Goal: Transaction & Acquisition: Obtain resource

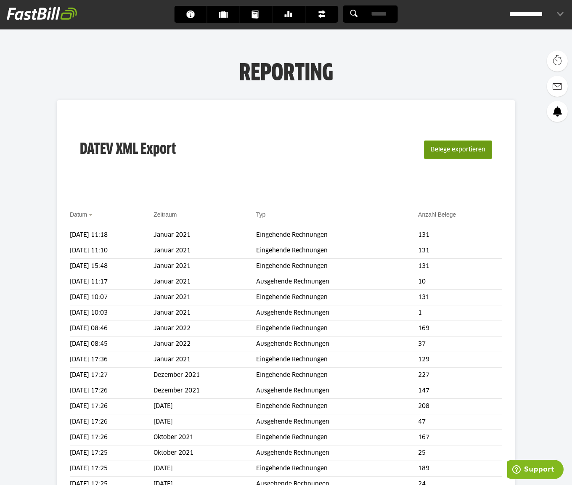
click at [458, 149] on button "Belege exportieren" at bounding box center [458, 150] width 68 height 19
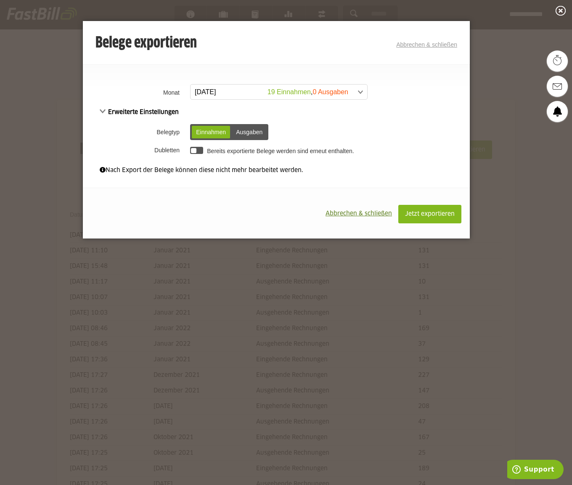
click at [362, 93] on span at bounding box center [274, 92] width 177 height 15
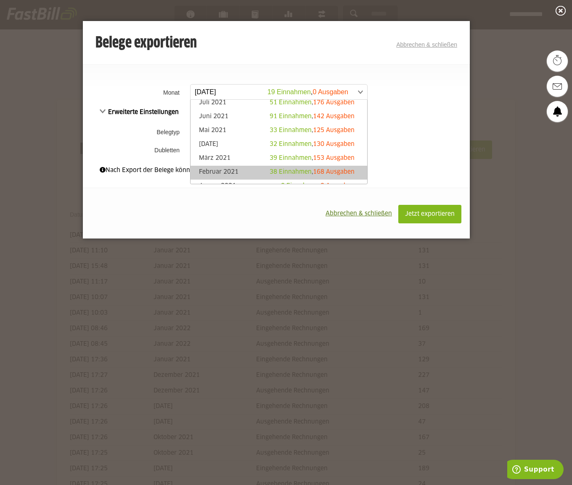
scroll to position [737, 0]
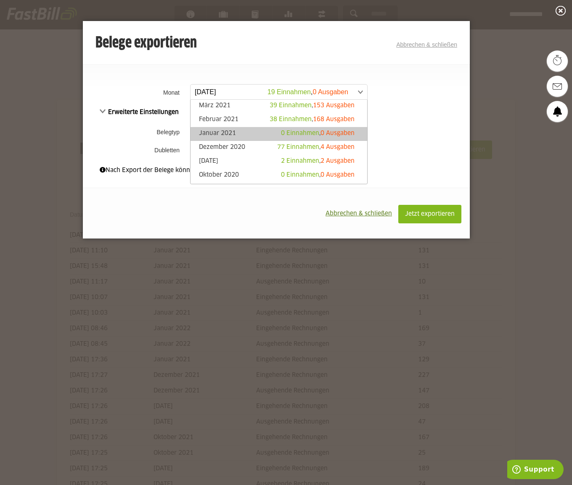
click at [225, 131] on link "Januar 2021 0 Einnahmen , 0 Ausgaben" at bounding box center [279, 134] width 169 height 10
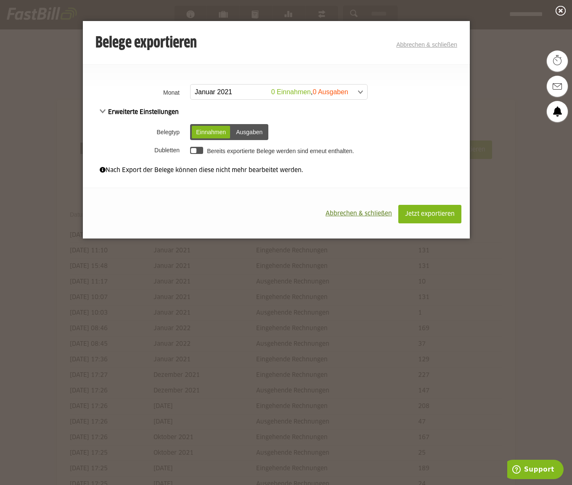
click at [253, 135] on div "Ausgaben" at bounding box center [249, 132] width 35 height 13
click at [204, 138] on div "Einnahmen" at bounding box center [211, 132] width 38 height 13
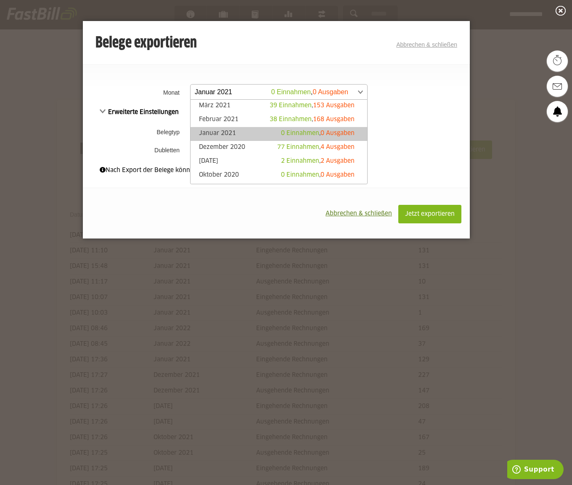
click at [362, 93] on span at bounding box center [274, 92] width 177 height 15
click at [234, 133] on link "Februar 2021 38 Einnahmen , 168 Ausgaben" at bounding box center [279, 135] width 169 height 10
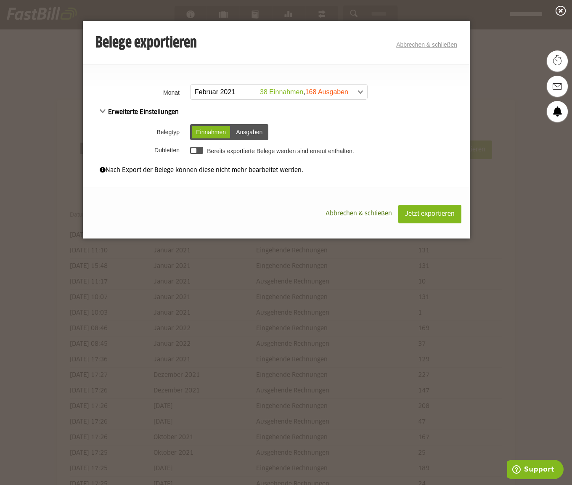
click at [201, 151] on div at bounding box center [196, 150] width 13 height 7
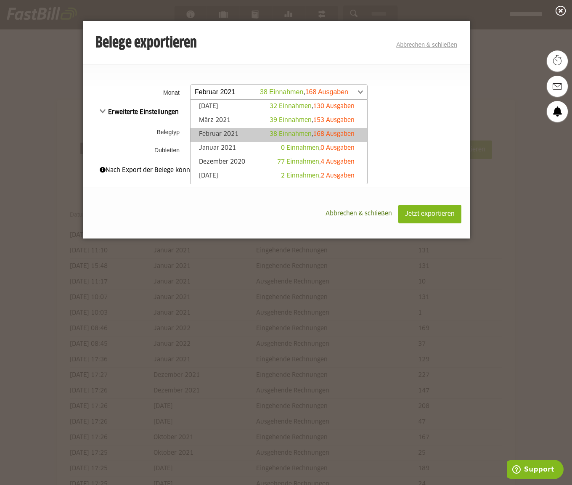
click at [335, 91] on span at bounding box center [274, 92] width 177 height 15
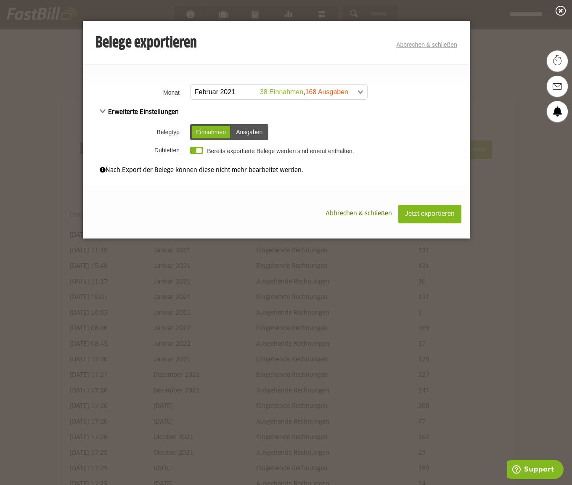
click at [417, 124] on td "Einnahmen Ausgaben Einnahmen Ausgaben" at bounding box center [329, 132] width 282 height 22
click at [418, 211] on span "Jetzt exportieren" at bounding box center [430, 214] width 50 height 6
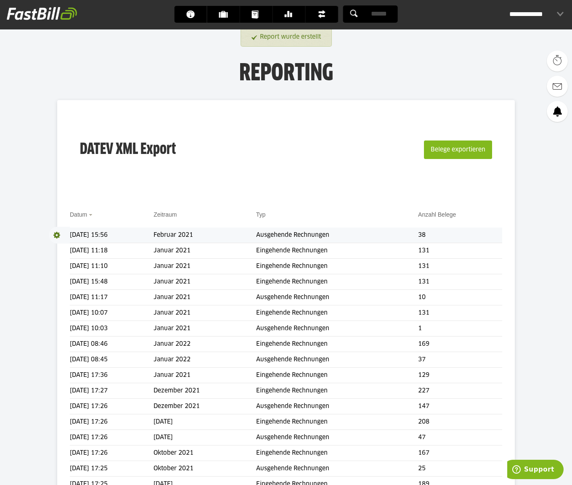
click at [325, 231] on td "Ausgehende Rechnungen" at bounding box center [337, 236] width 162 height 16
click at [58, 234] on span at bounding box center [59, 235] width 21 height 17
click at [72, 243] on link "Download" at bounding box center [71, 247] width 45 height 10
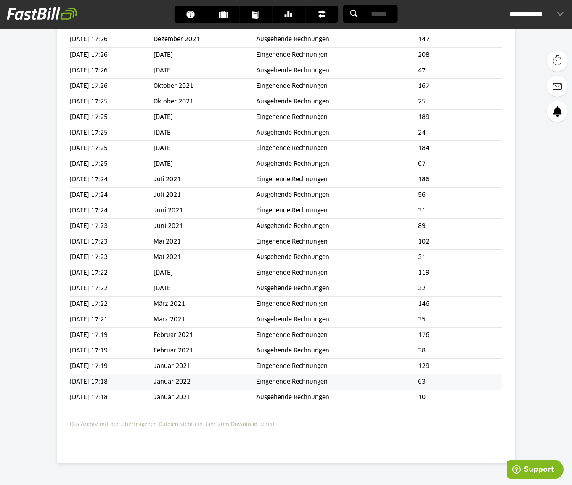
scroll to position [368, 0]
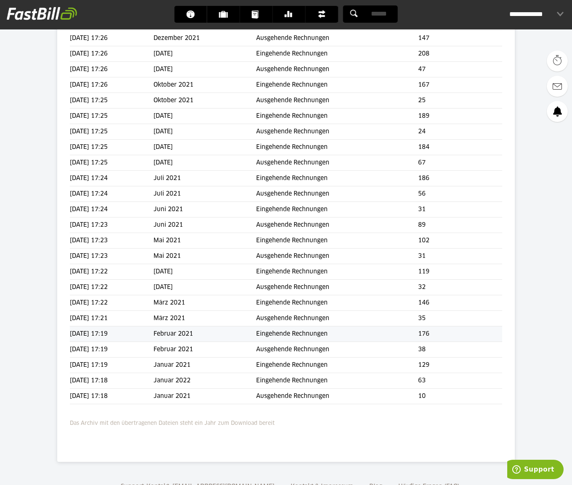
click at [285, 335] on td "Eingehende Rechnungen" at bounding box center [337, 335] width 162 height 16
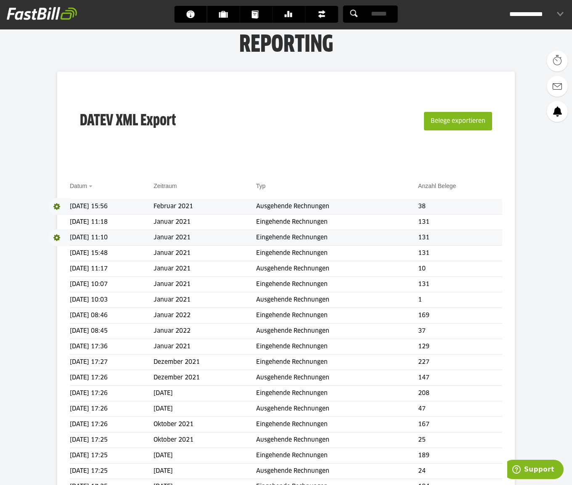
scroll to position [0, 0]
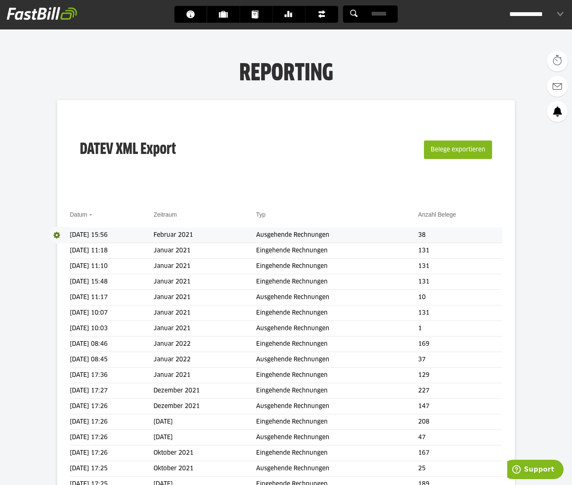
click at [561, 12] on div "**********" at bounding box center [537, 14] width 54 height 17
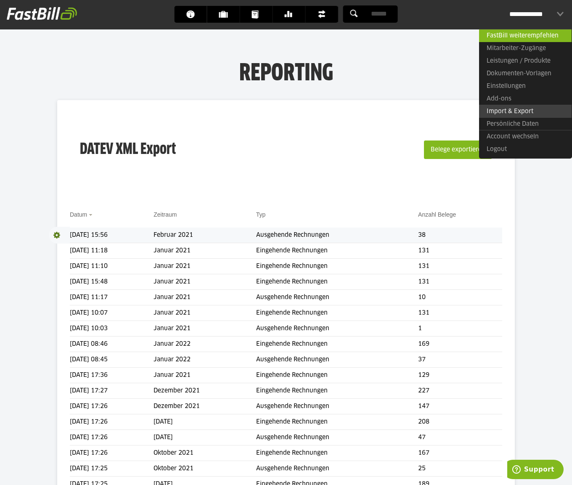
click at [508, 108] on link "Import & Export" at bounding box center [525, 111] width 93 height 13
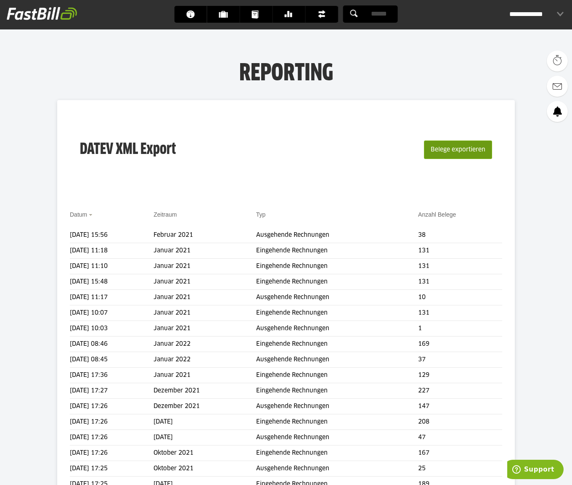
click at [457, 148] on button "Belege exportieren" at bounding box center [458, 150] width 68 height 19
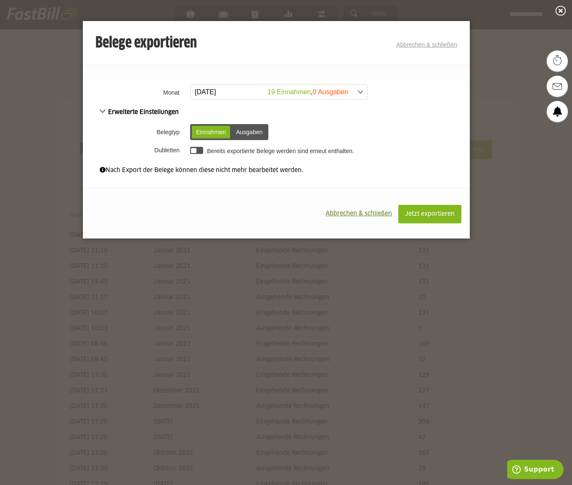
click at [339, 93] on span at bounding box center [274, 92] width 177 height 15
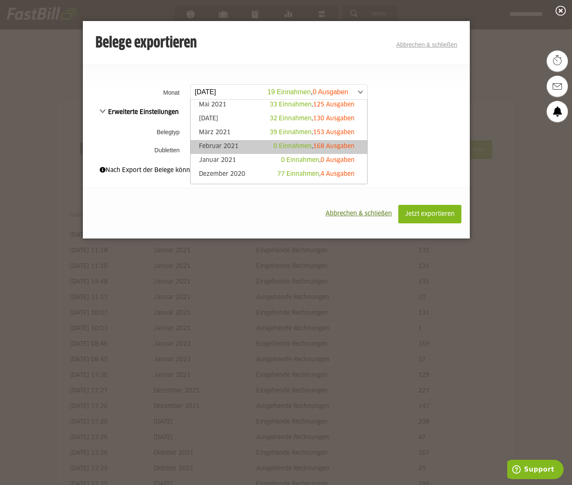
scroll to position [693, 0]
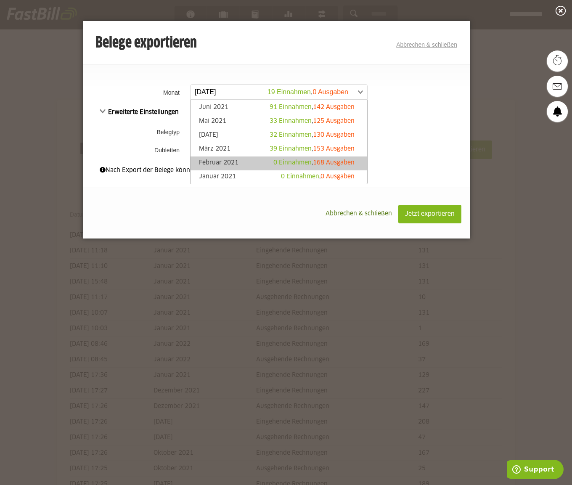
click at [329, 161] on span "168 Ausgaben" at bounding box center [334, 163] width 42 height 6
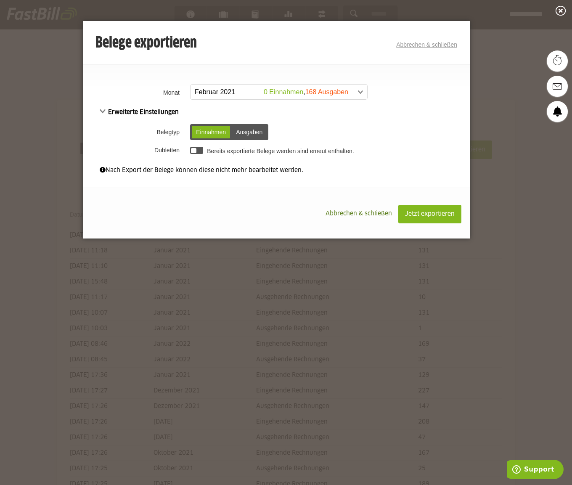
click at [239, 129] on div "Ausgaben" at bounding box center [249, 132] width 35 height 13
click at [201, 152] on div at bounding box center [196, 150] width 13 height 7
click at [440, 211] on span "Jetzt exportieren" at bounding box center [430, 214] width 50 height 6
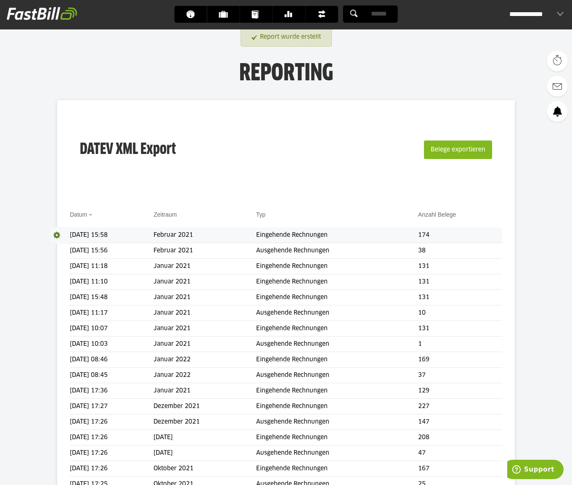
click at [297, 236] on td "Eingehende Rechnungen" at bounding box center [337, 236] width 162 height 16
click at [56, 236] on span at bounding box center [59, 235] width 21 height 17
click at [62, 245] on link "Download" at bounding box center [71, 247] width 45 height 10
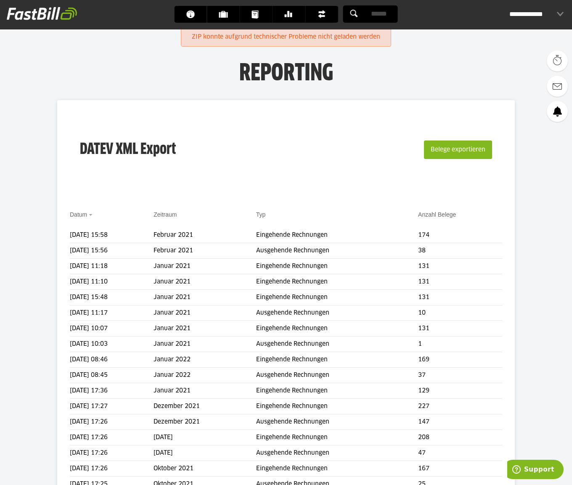
click at [552, 12] on div "**********" at bounding box center [537, 14] width 54 height 17
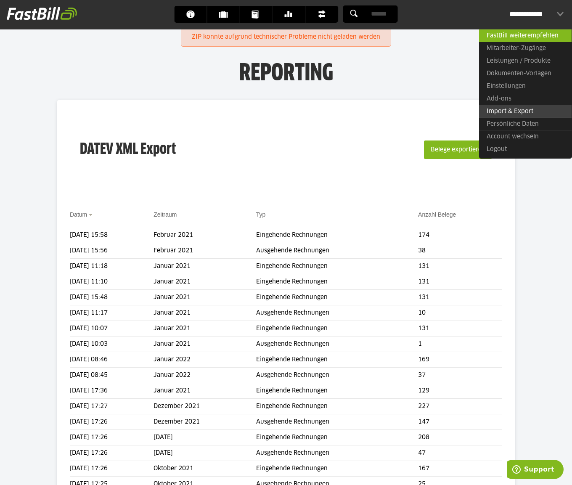
click at [511, 112] on link "Import & Export" at bounding box center [525, 111] width 93 height 13
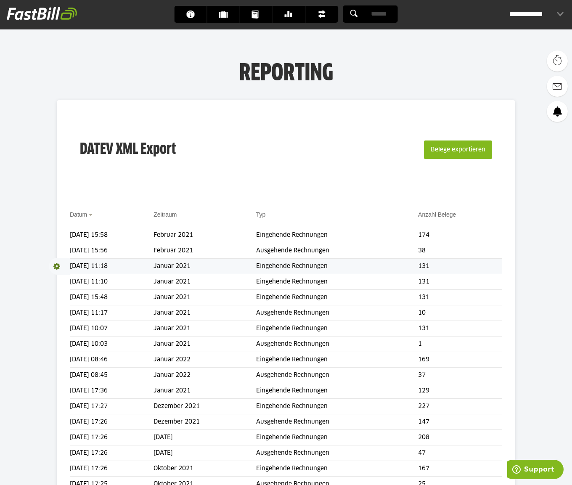
click at [285, 261] on td "Eingehende Rechnungen" at bounding box center [337, 267] width 162 height 16
click at [56, 267] on span at bounding box center [59, 266] width 21 height 17
click at [68, 279] on link "Download" at bounding box center [71, 278] width 45 height 10
click at [56, 281] on span at bounding box center [59, 282] width 21 height 17
click at [70, 291] on link "Download" at bounding box center [71, 293] width 45 height 10
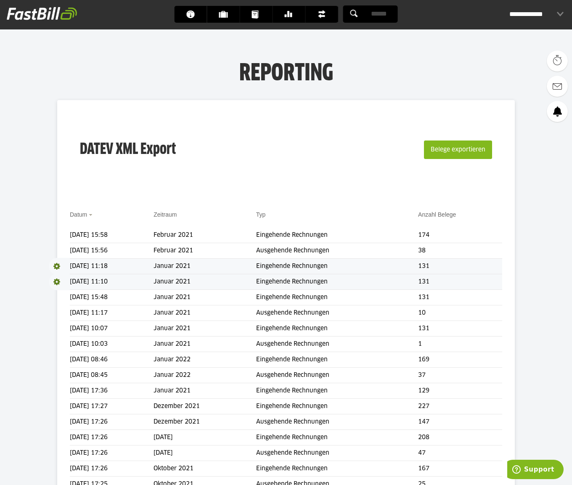
drag, startPoint x: 131, startPoint y: 17, endPoint x: 138, endPoint y: 24, distance: 9.2
click at [186, 17] on span "Dashboard" at bounding box center [193, 14] width 14 height 17
